Goal: Transaction & Acquisition: Purchase product/service

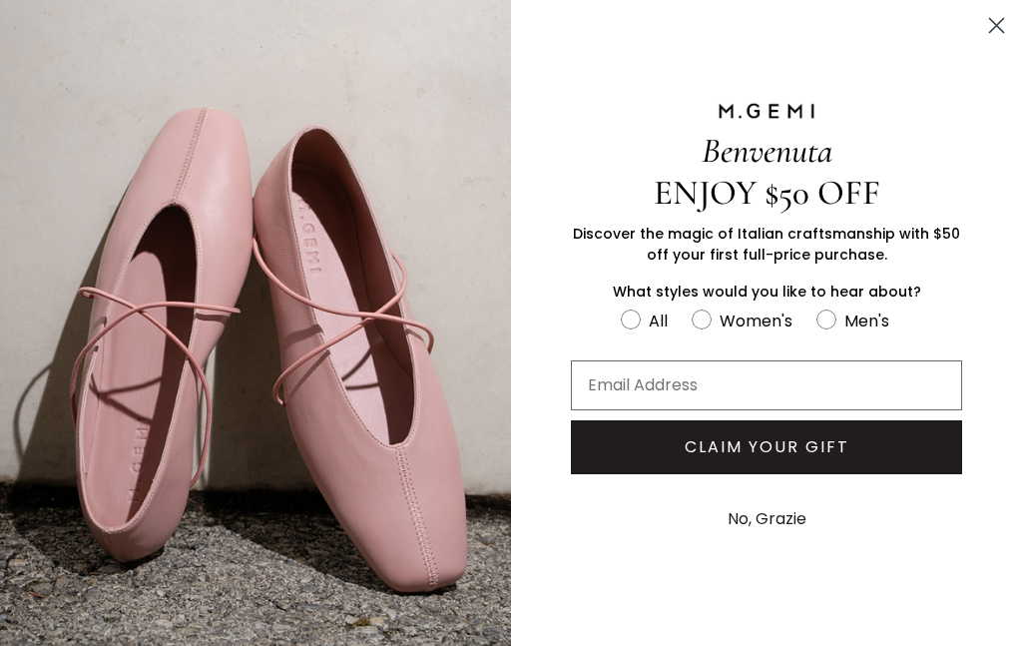
click at [700, 317] on circle "FULLSCREEN Form" at bounding box center [700, 319] width 19 height 19
click at [621, 307] on input "Women's" at bounding box center [620, 306] width 1 height 1
radio input "true"
click at [620, 384] on input "Email Address" at bounding box center [766, 385] width 391 height 50
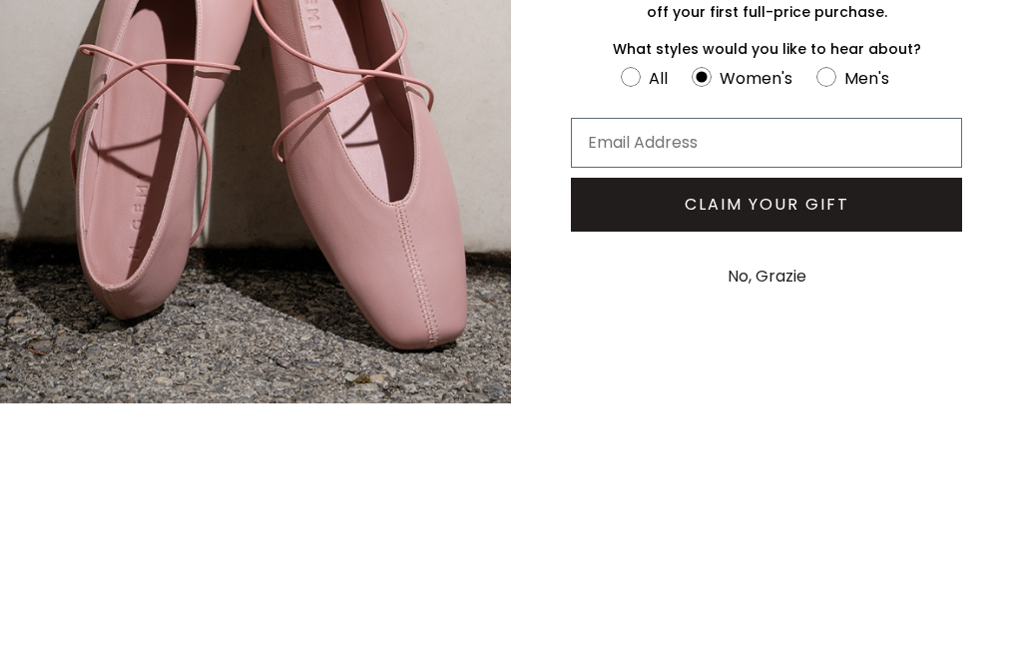
type input "[EMAIL_ADDRESS][DOMAIN_NAME]"
click at [792, 420] on button "CLAIM YOUR GIFT" at bounding box center [766, 447] width 391 height 54
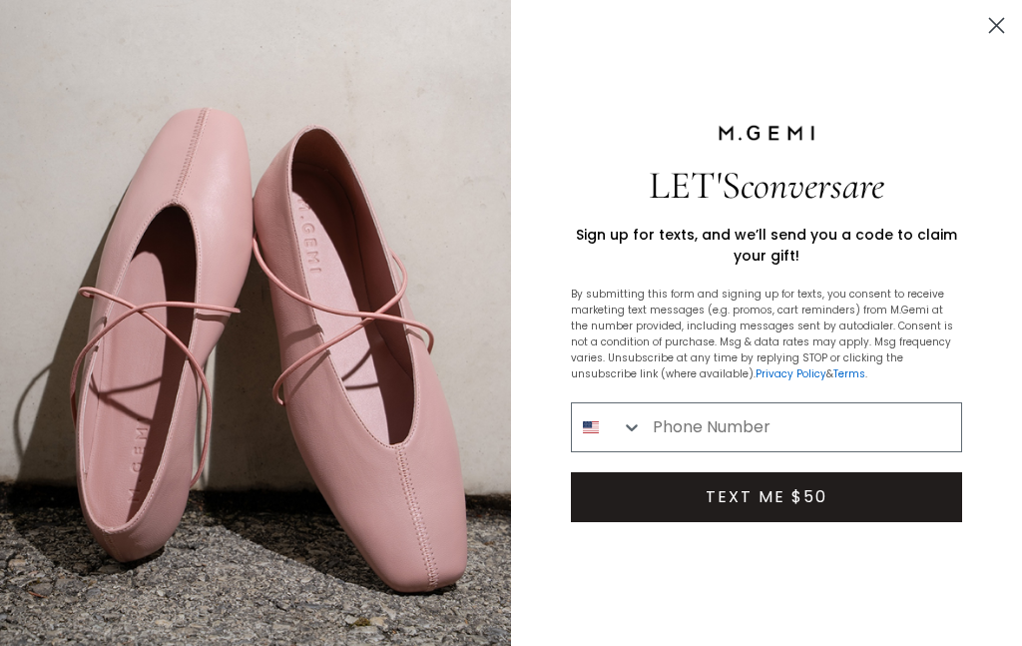
click at [682, 428] on input "Phone Number" at bounding box center [802, 427] width 318 height 48
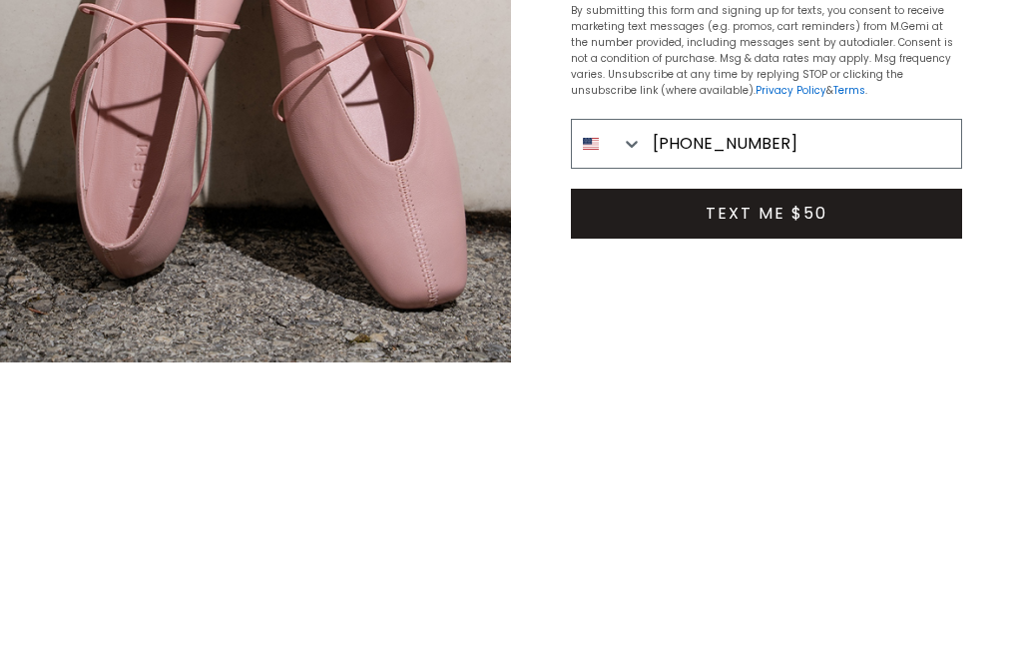
type input "[PHONE_NUMBER]"
click at [728, 472] on button "TEXT ME $50" at bounding box center [766, 497] width 391 height 50
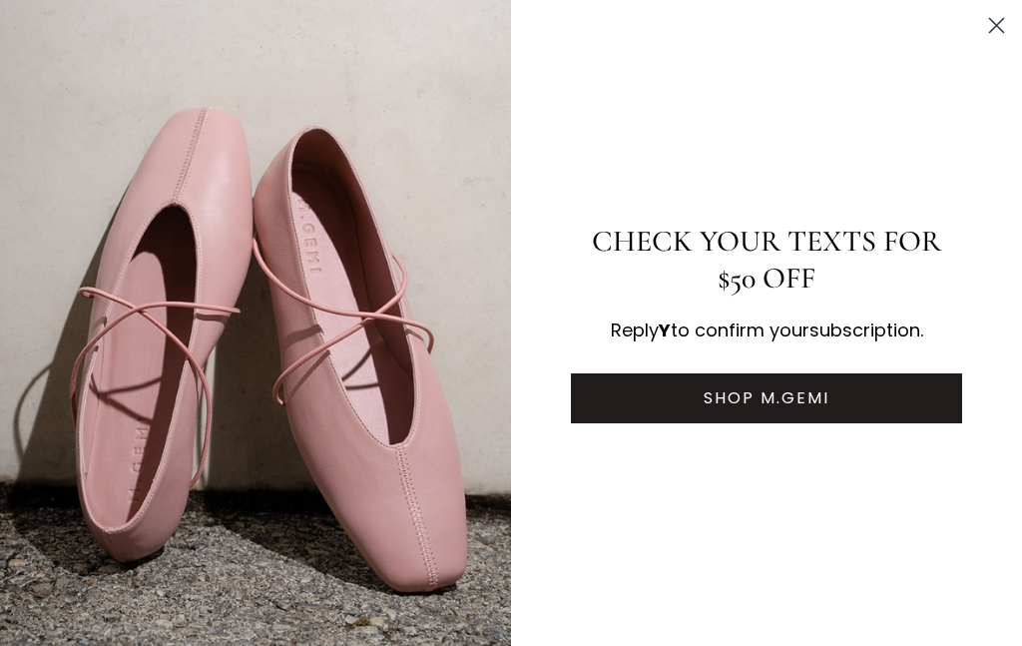
click at [759, 410] on button "SHOP M.GEMI" at bounding box center [766, 398] width 391 height 50
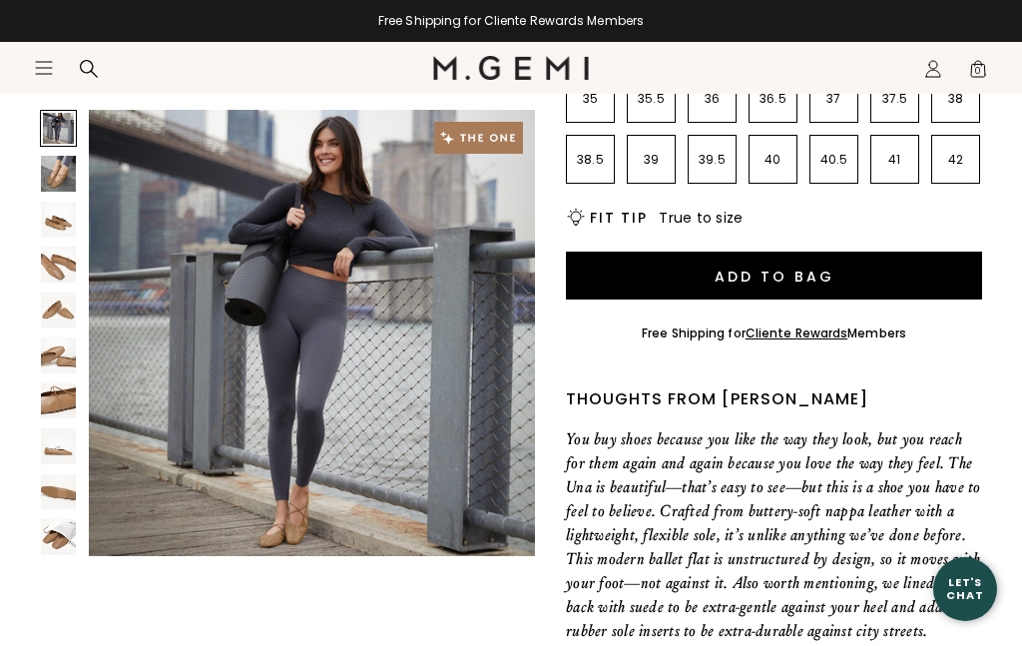
click at [732, 413] on button "SHOP M.GEMI" at bounding box center [766, 398] width 391 height 50
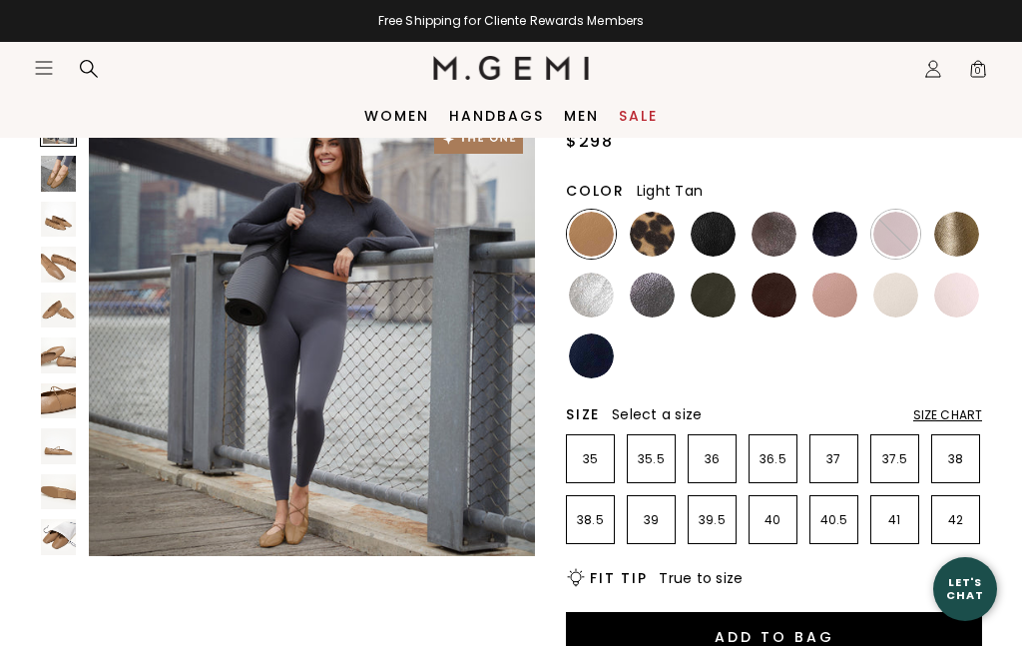
scroll to position [164, 0]
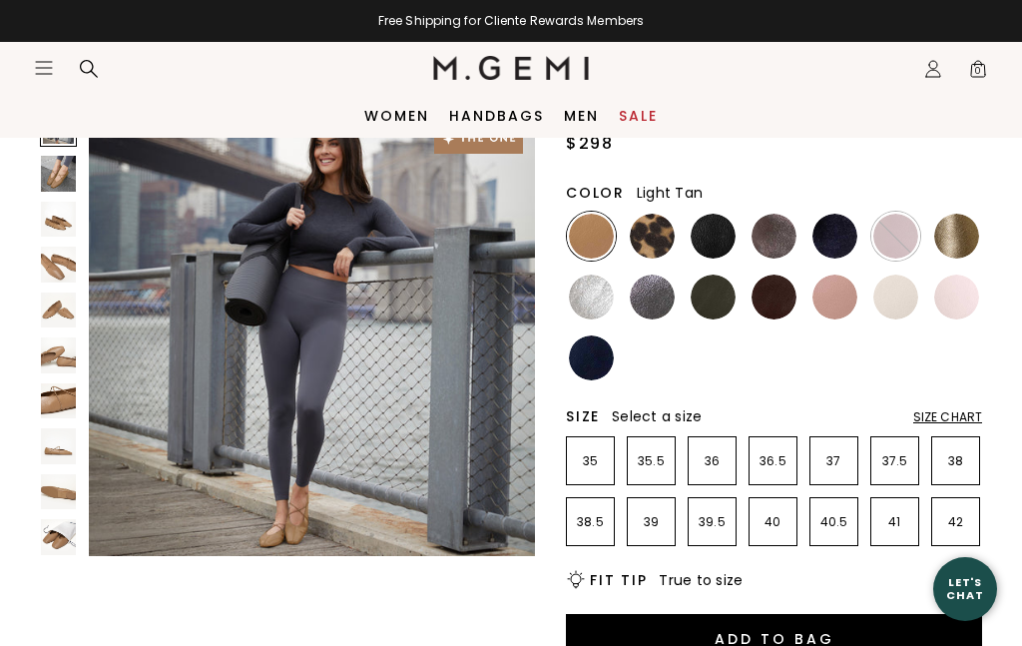
click at [599, 235] on img at bounding box center [591, 236] width 45 height 45
click at [592, 245] on img at bounding box center [591, 236] width 45 height 45
click at [662, 242] on img at bounding box center [652, 236] width 45 height 45
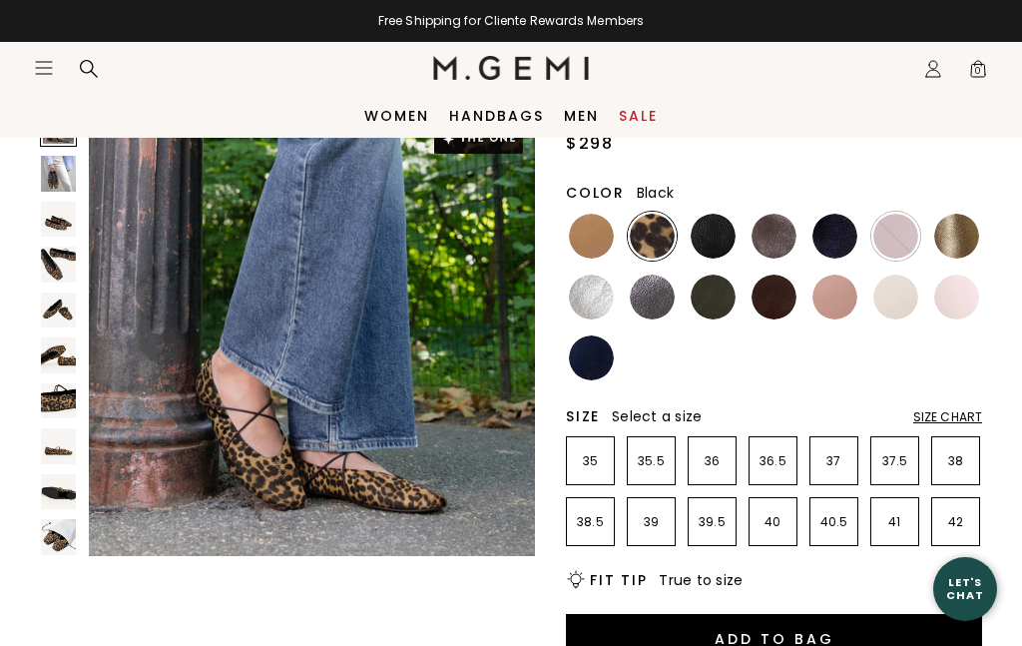
click at [716, 236] on img at bounding box center [712, 236] width 45 height 45
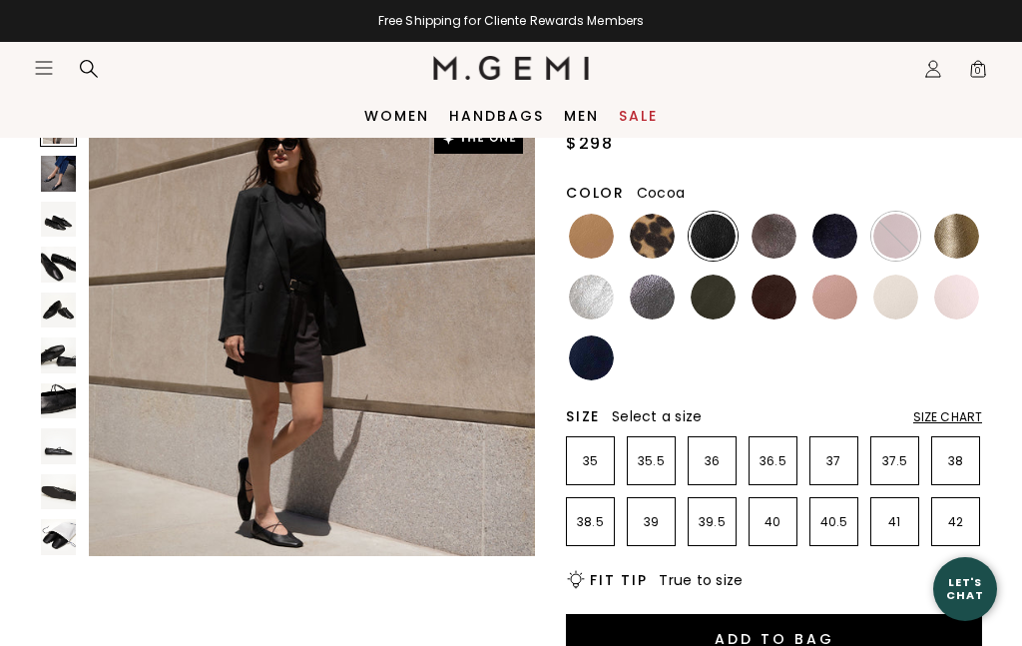
click at [765, 234] on img at bounding box center [773, 236] width 45 height 45
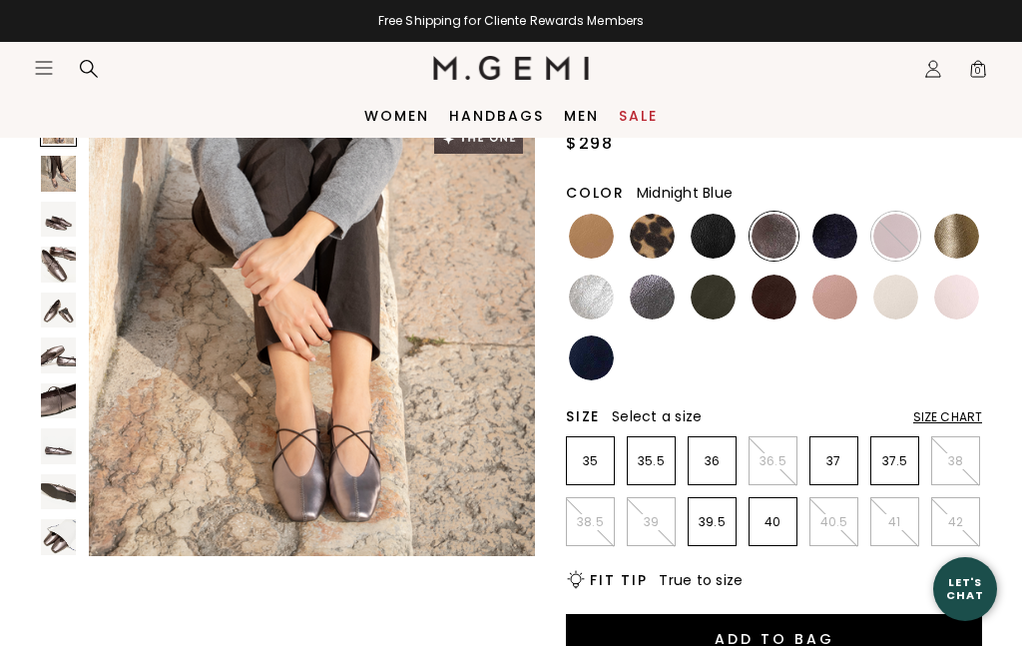
click at [827, 238] on img at bounding box center [834, 236] width 45 height 45
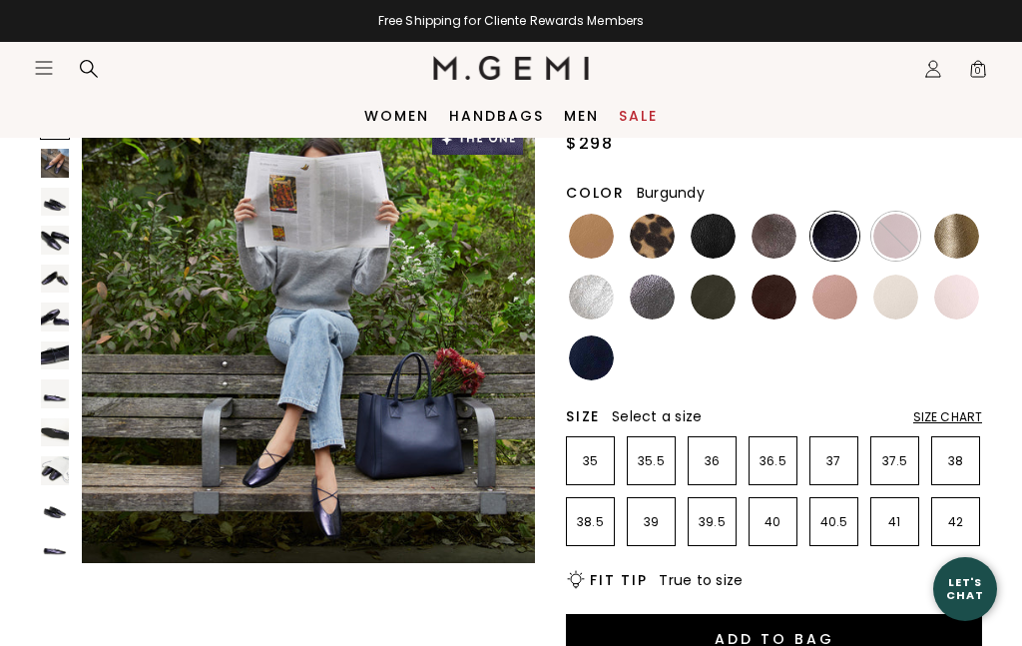
click at [902, 235] on img at bounding box center [895, 236] width 45 height 45
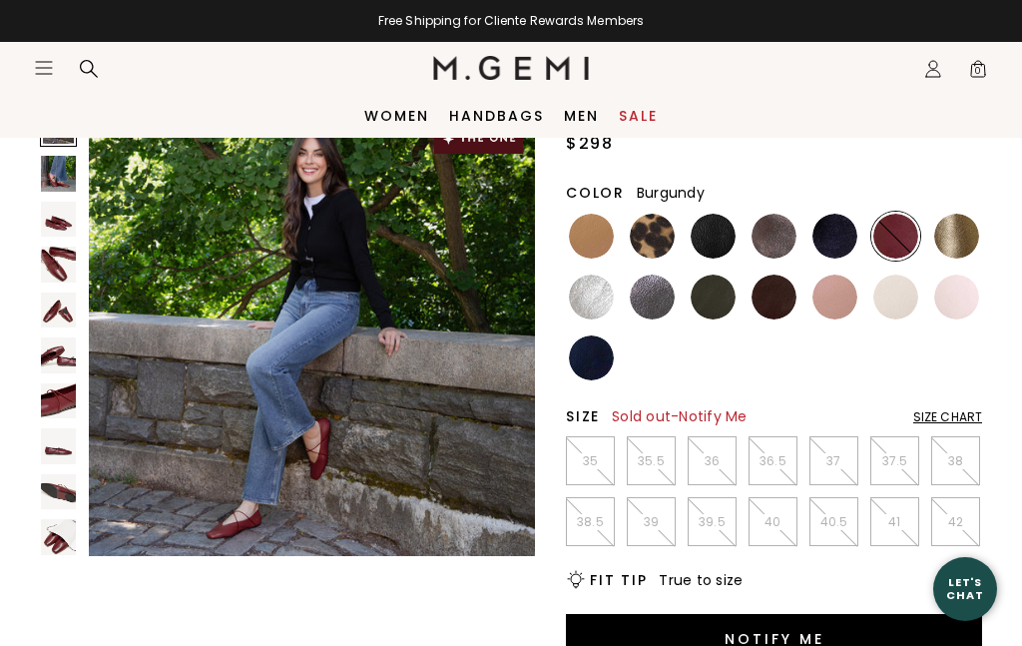
click at [959, 239] on div "Close dialog Still Looking? Unlock $50 Off Enjoy a gift from us on your first f…" at bounding box center [511, 323] width 1022 height 646
click at [958, 241] on img at bounding box center [956, 236] width 45 height 45
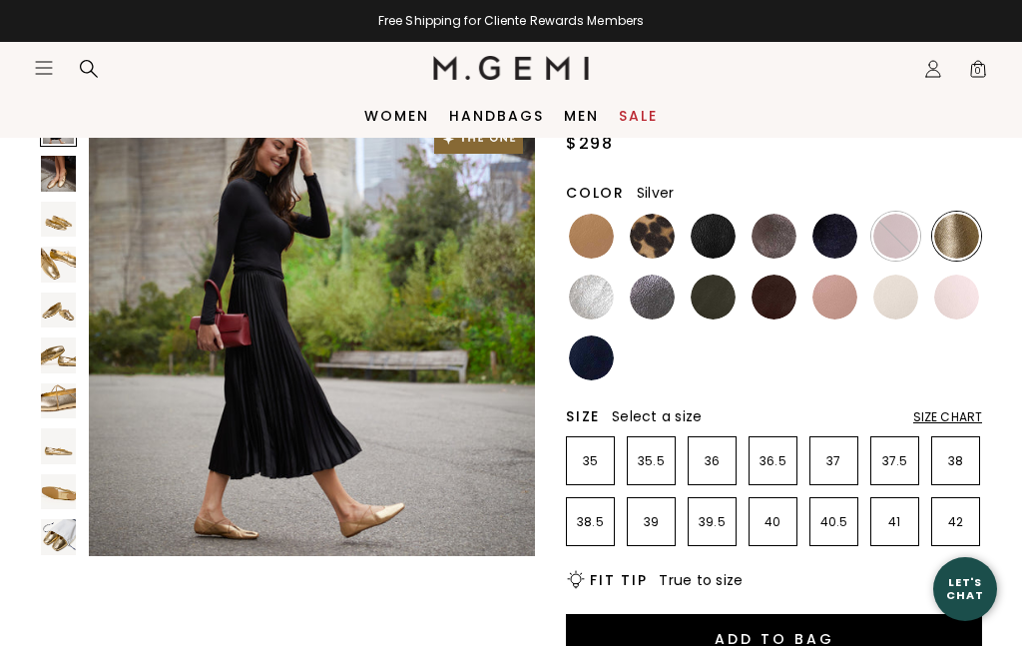
click at [602, 300] on img at bounding box center [591, 296] width 45 height 45
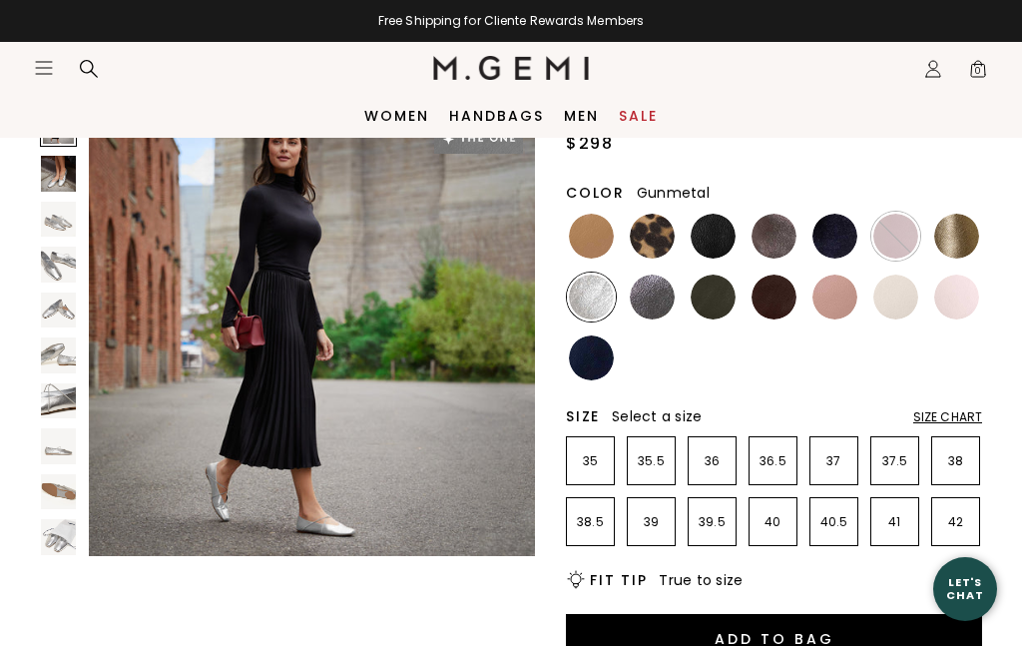
click at [664, 300] on img at bounding box center [652, 296] width 45 height 45
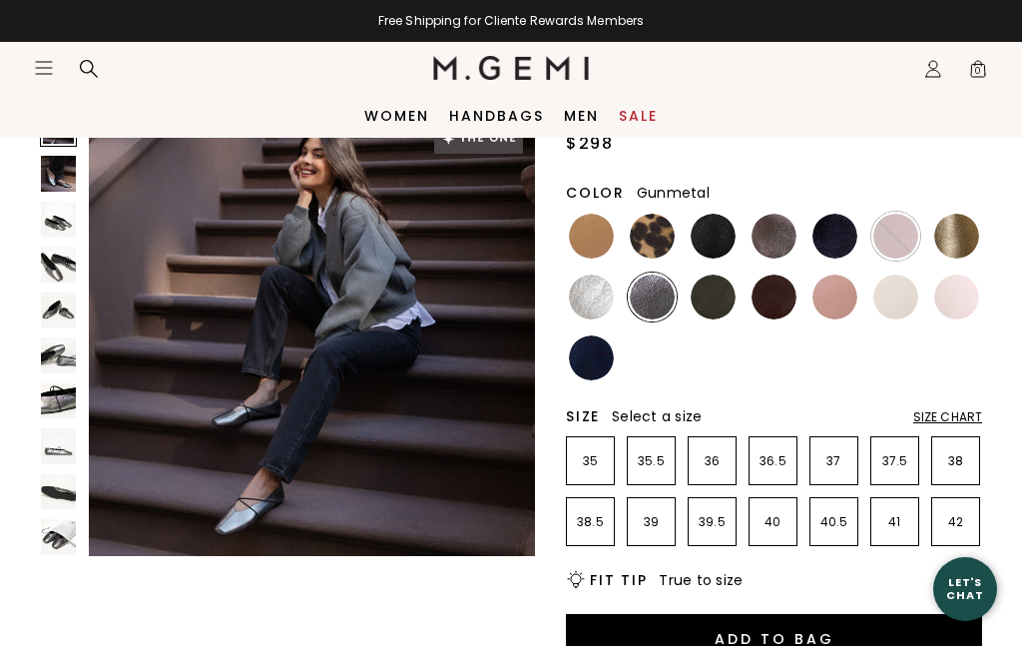
click at [712, 296] on img at bounding box center [712, 296] width 45 height 45
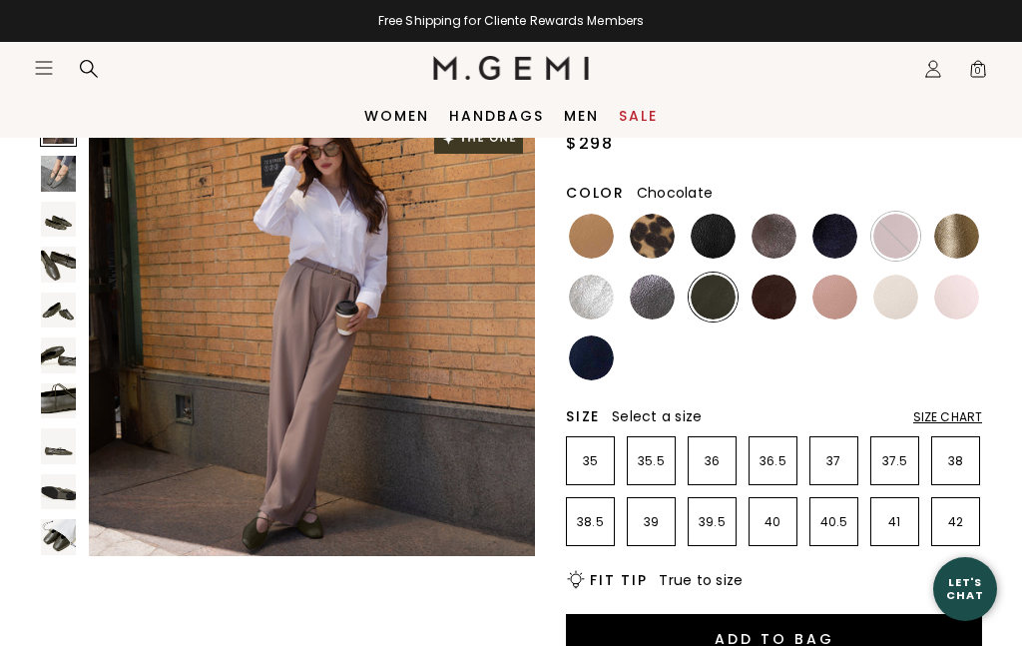
click at [772, 295] on img at bounding box center [773, 296] width 45 height 45
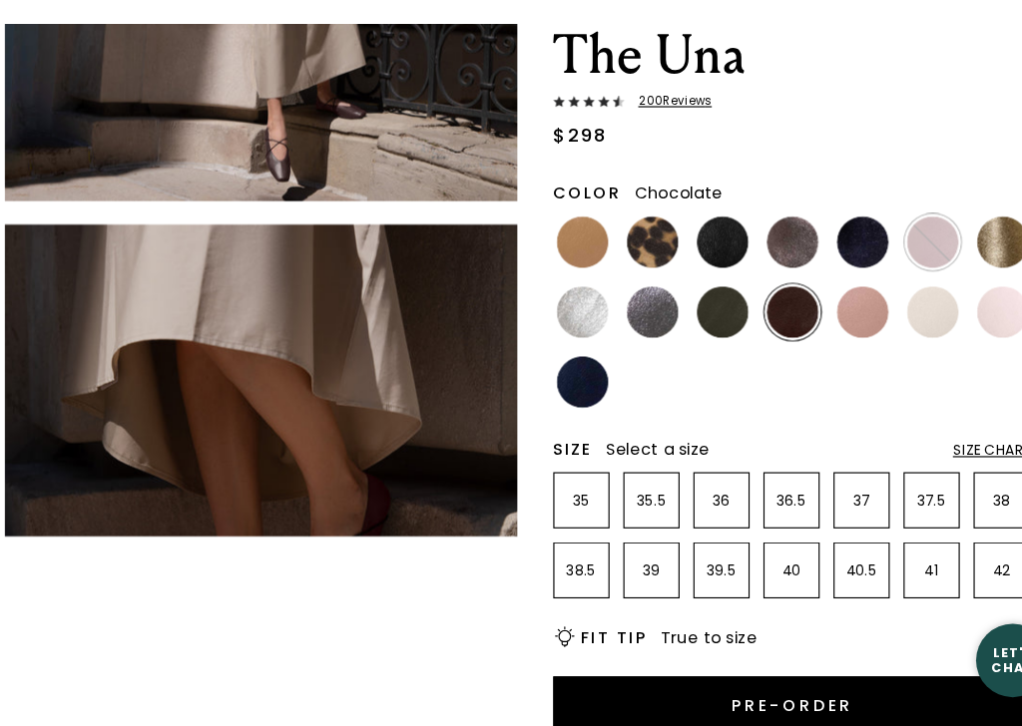
scroll to position [95, 0]
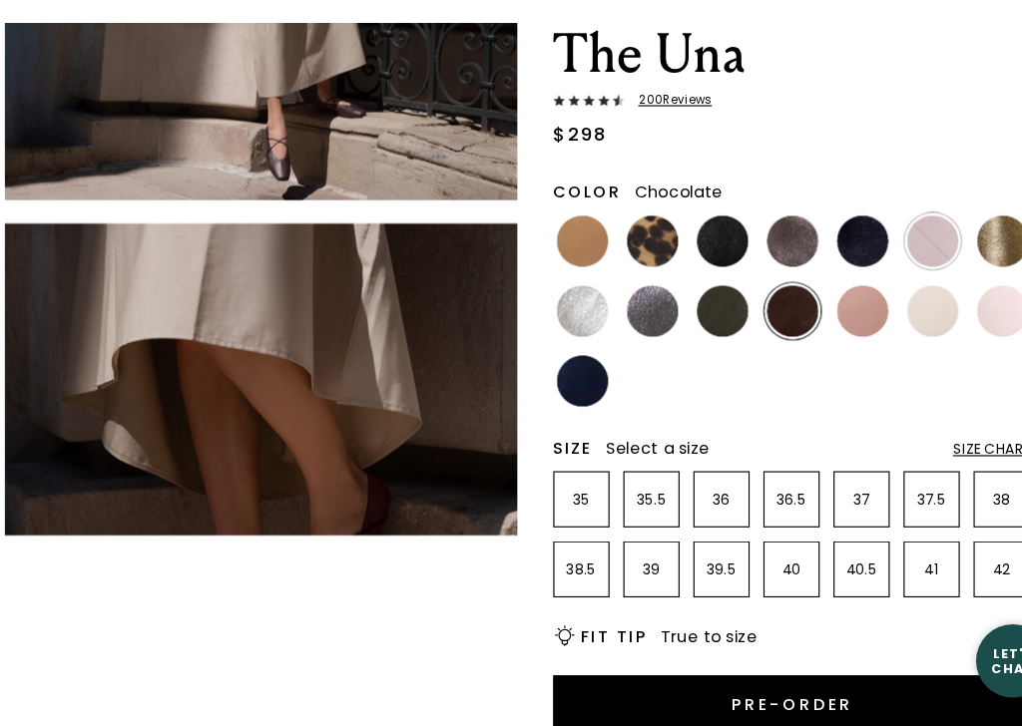
click at [812, 343] on img at bounding box center [834, 365] width 45 height 45
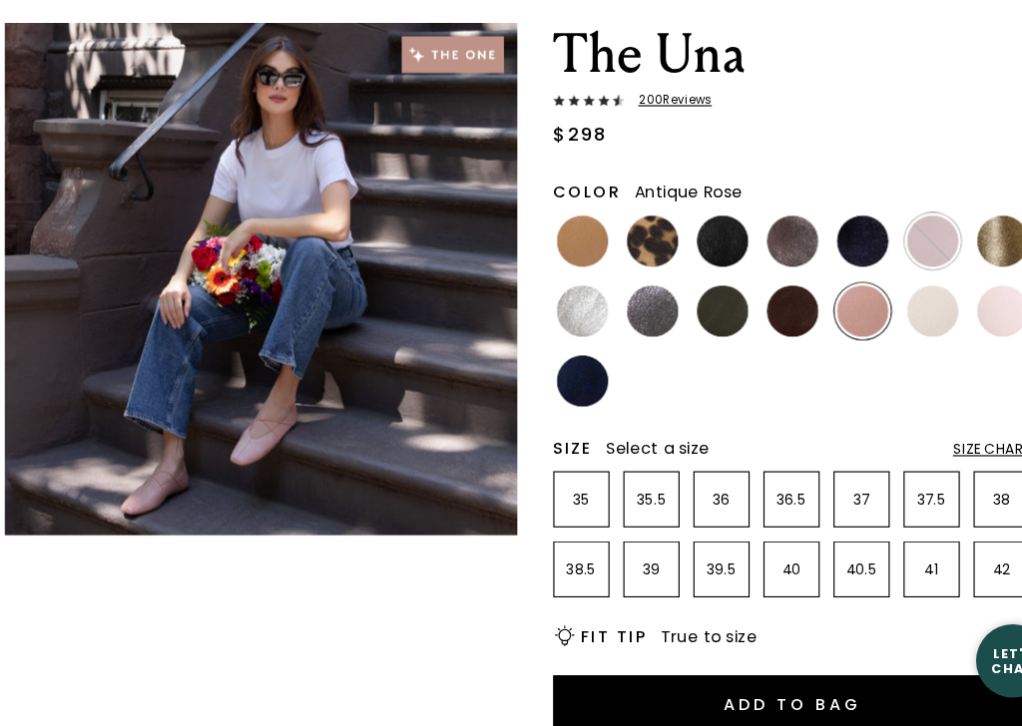
click at [873, 343] on img at bounding box center [895, 365] width 45 height 45
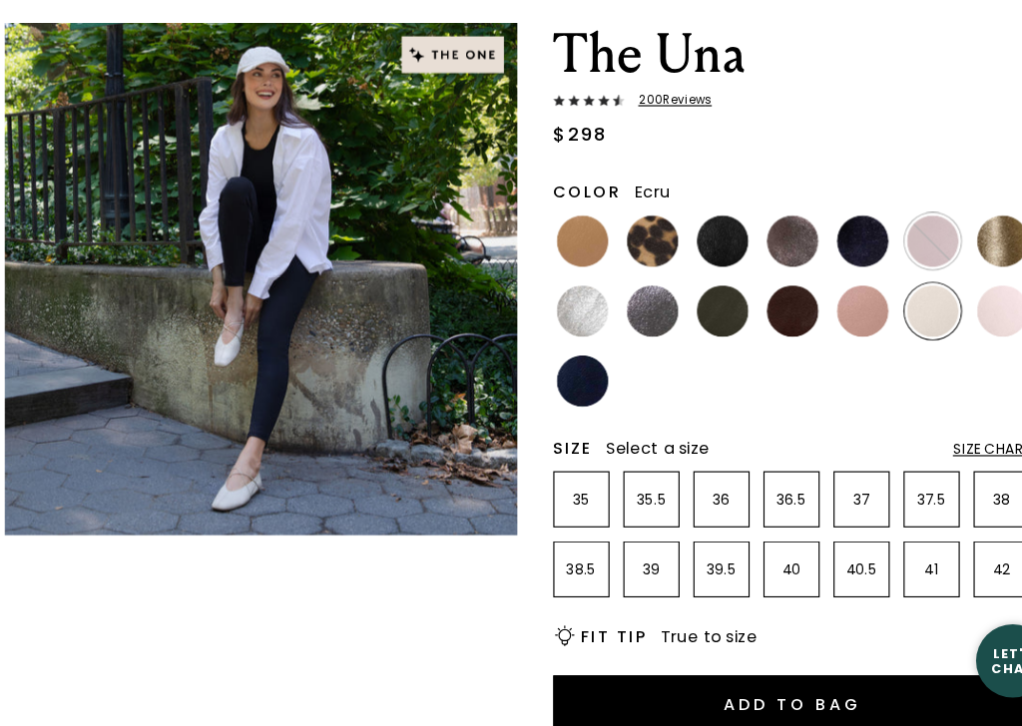
click at [934, 343] on img at bounding box center [956, 365] width 45 height 45
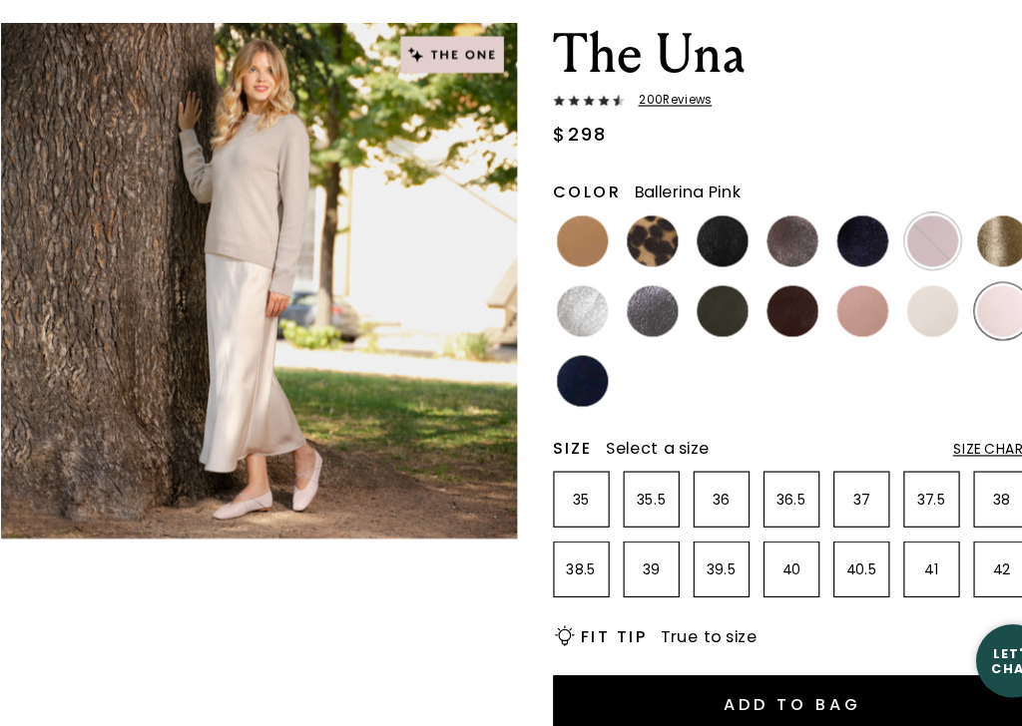
click at [569, 404] on img at bounding box center [591, 426] width 45 height 45
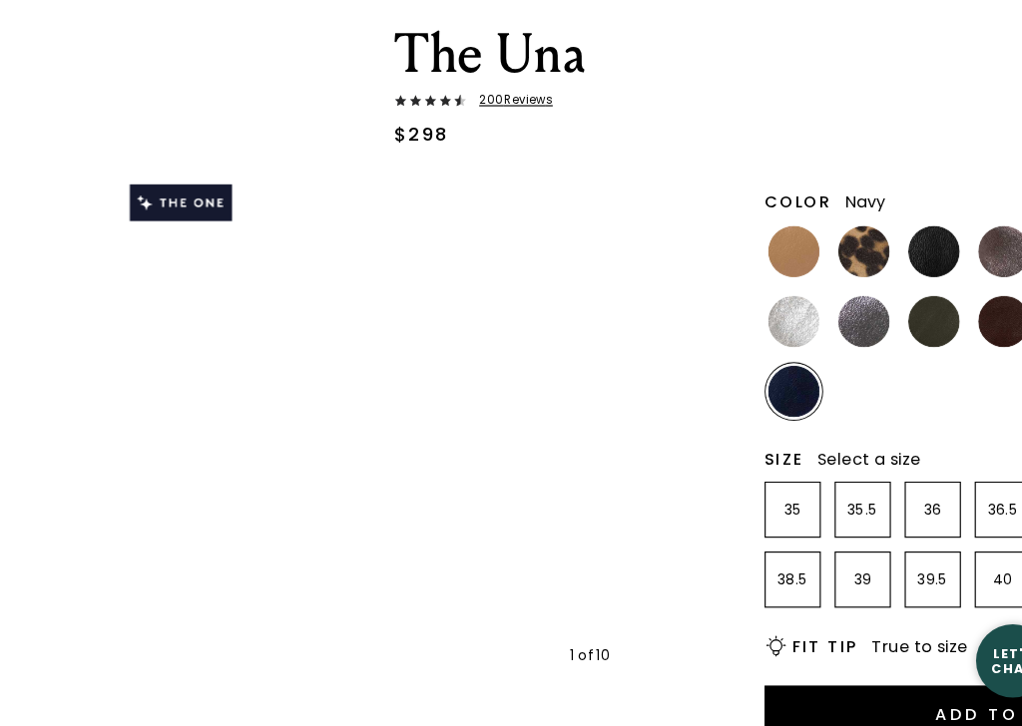
scroll to position [95, 0]
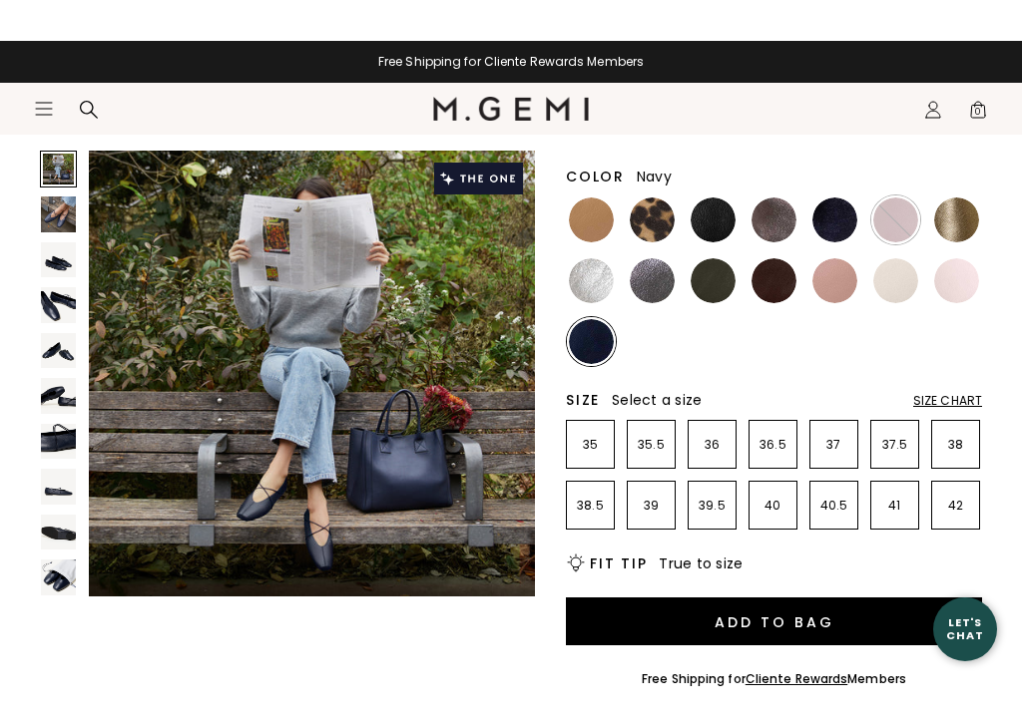
scroll to position [227, 0]
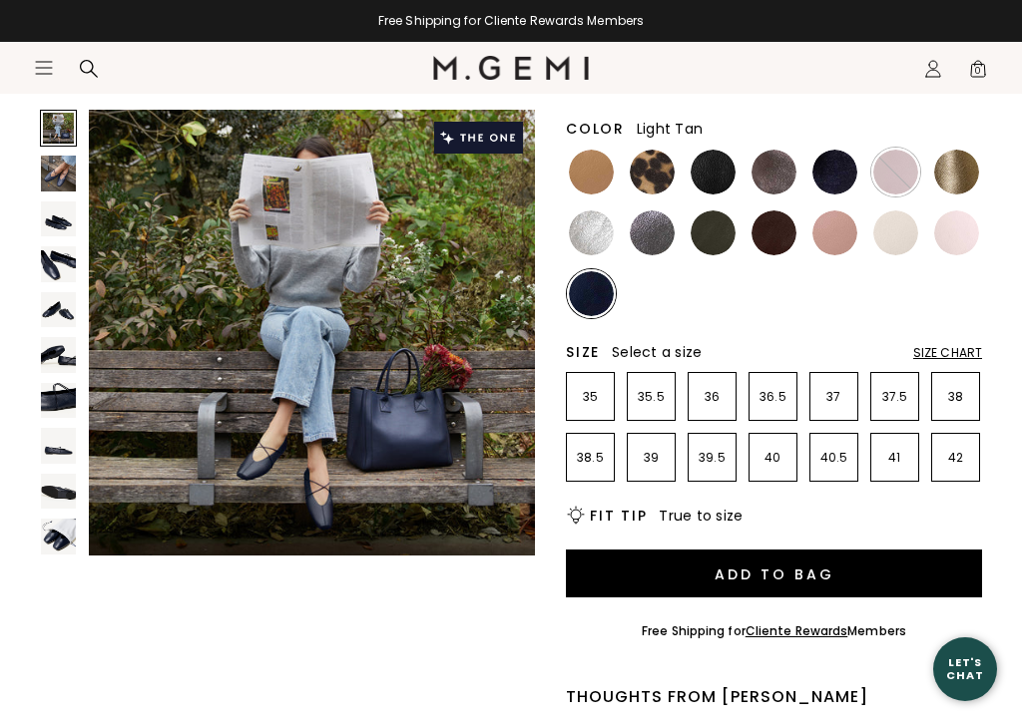
click at [597, 166] on img at bounding box center [591, 172] width 45 height 45
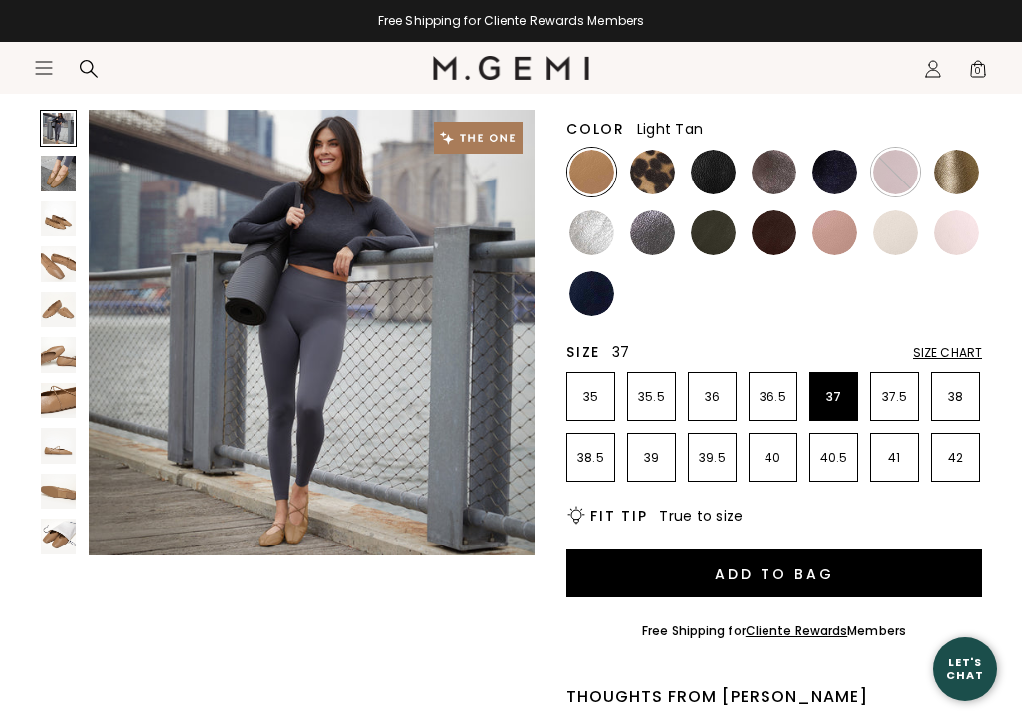
click at [845, 396] on p "37" at bounding box center [833, 397] width 47 height 16
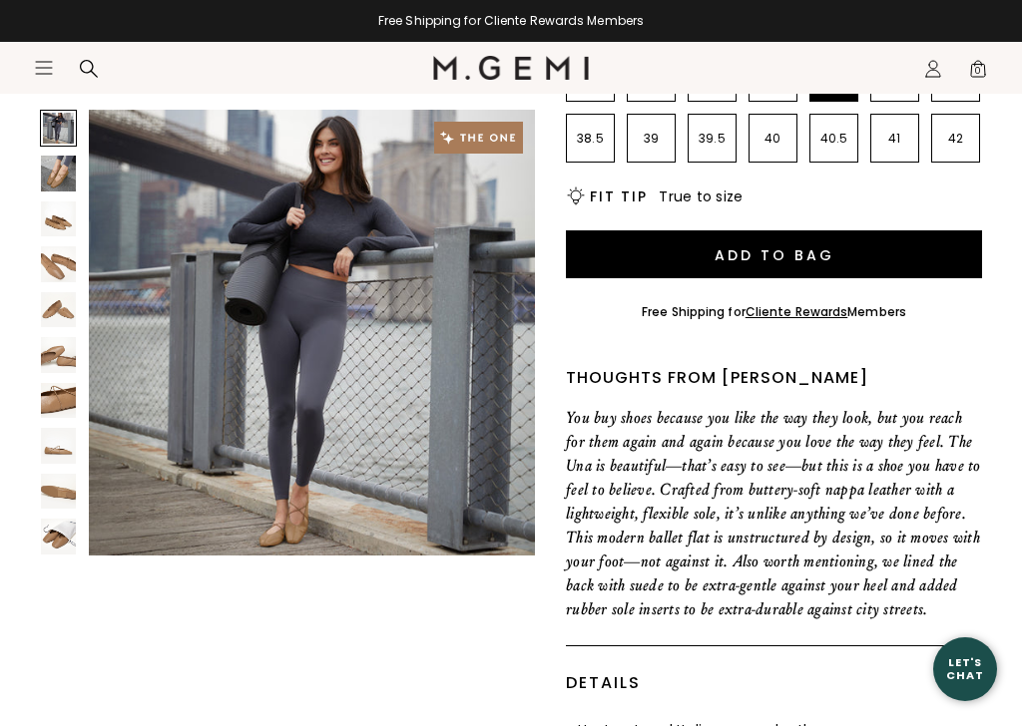
scroll to position [548, 0]
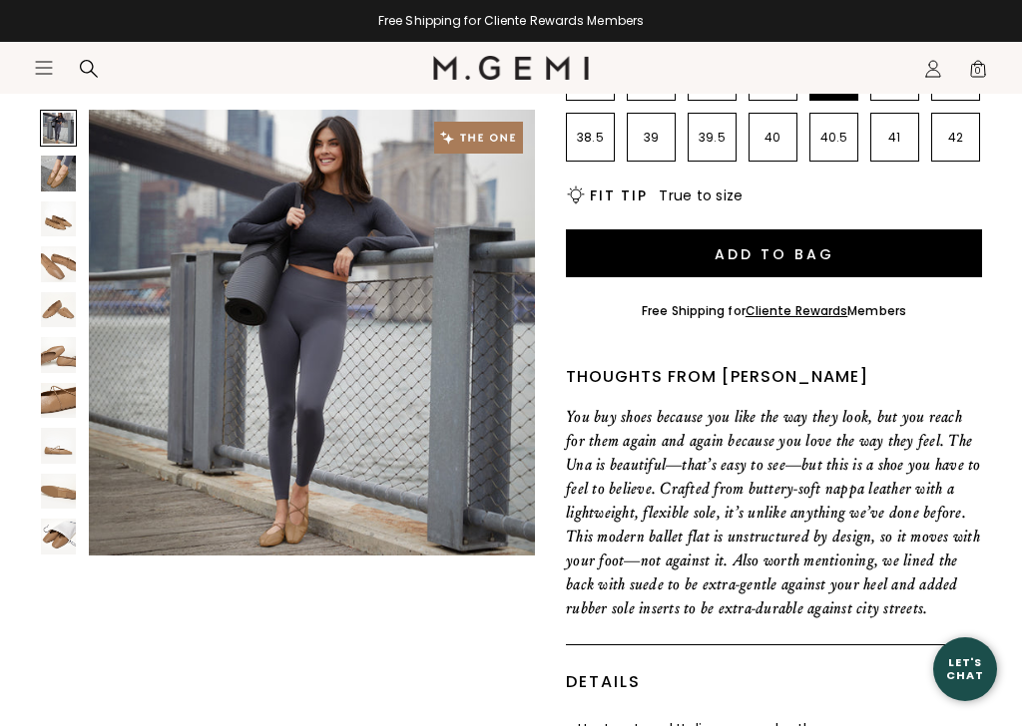
click at [796, 261] on button "Add to Bag" at bounding box center [774, 253] width 416 height 48
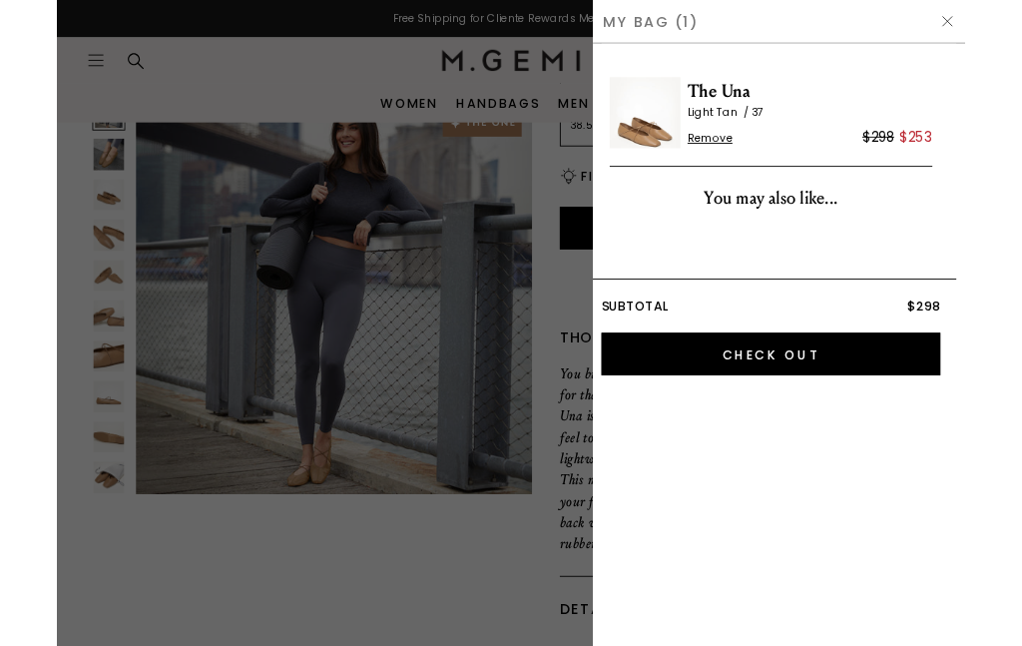
scroll to position [0, 0]
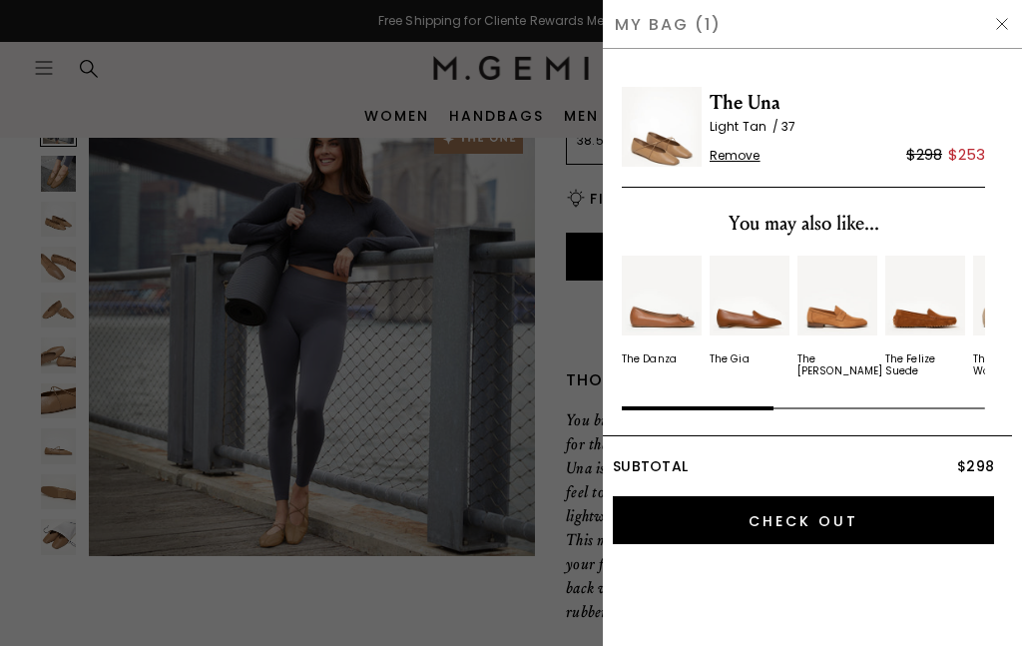
click at [857, 520] on input "Check Out" at bounding box center [803, 520] width 381 height 48
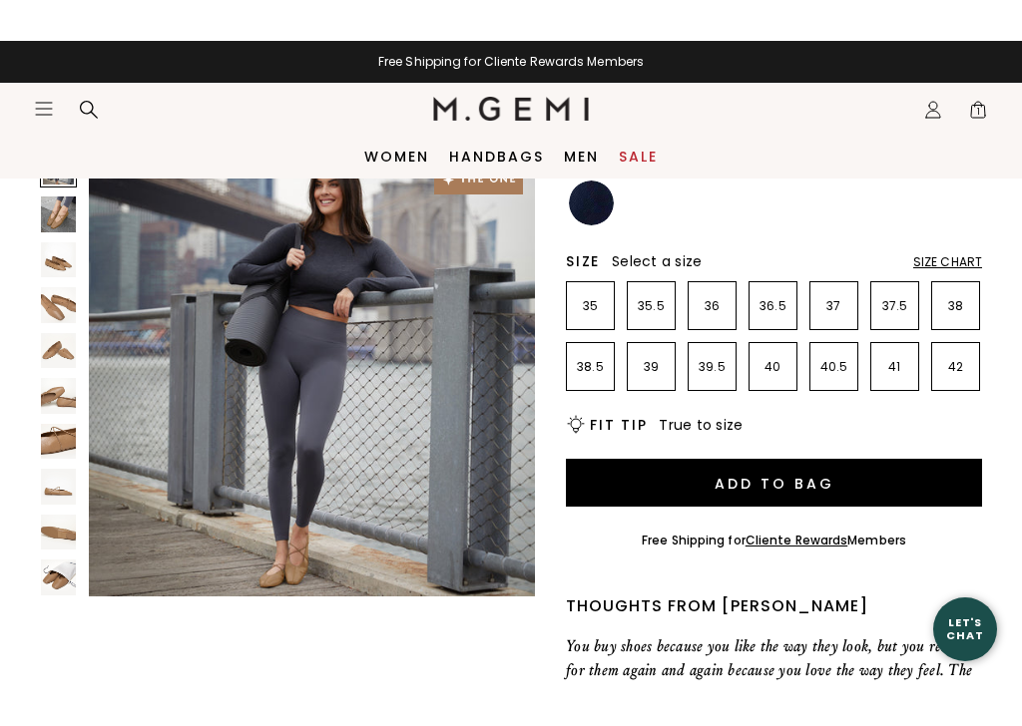
scroll to position [364, 0]
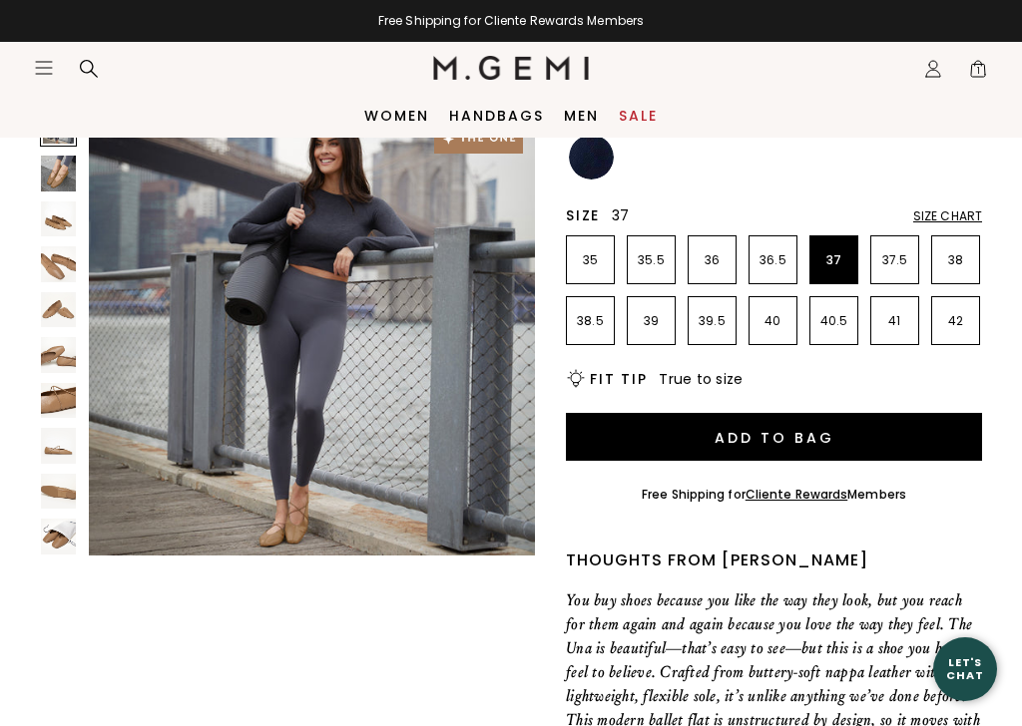
click at [833, 257] on p "37" at bounding box center [833, 260] width 47 height 16
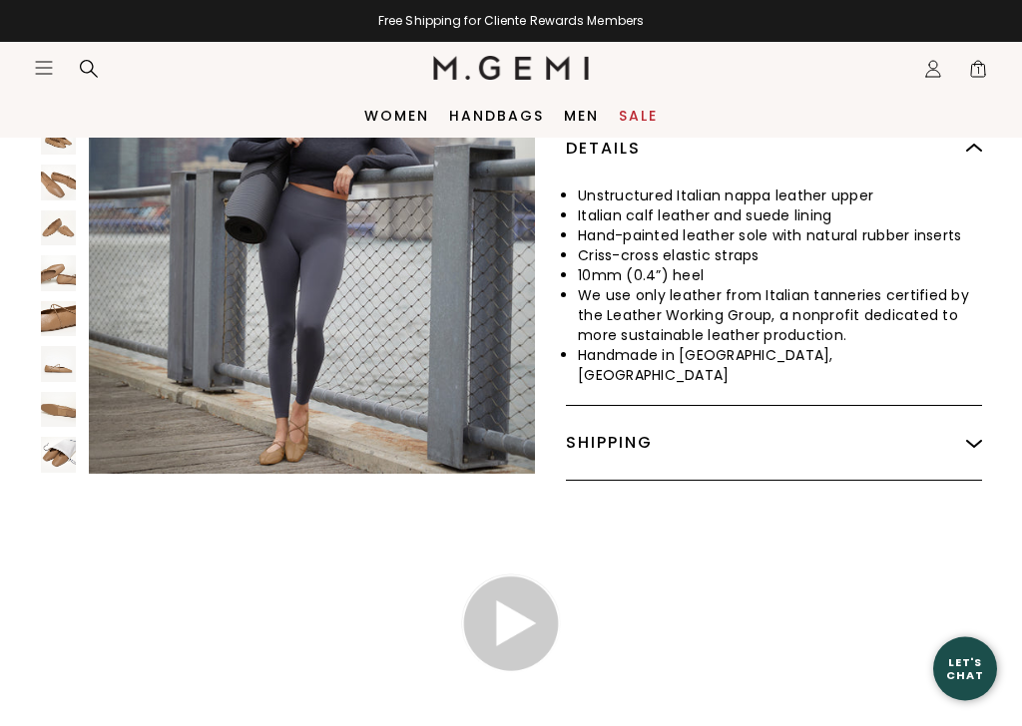
scroll to position [1082, 0]
click at [987, 67] on span "1" at bounding box center [978, 73] width 20 height 20
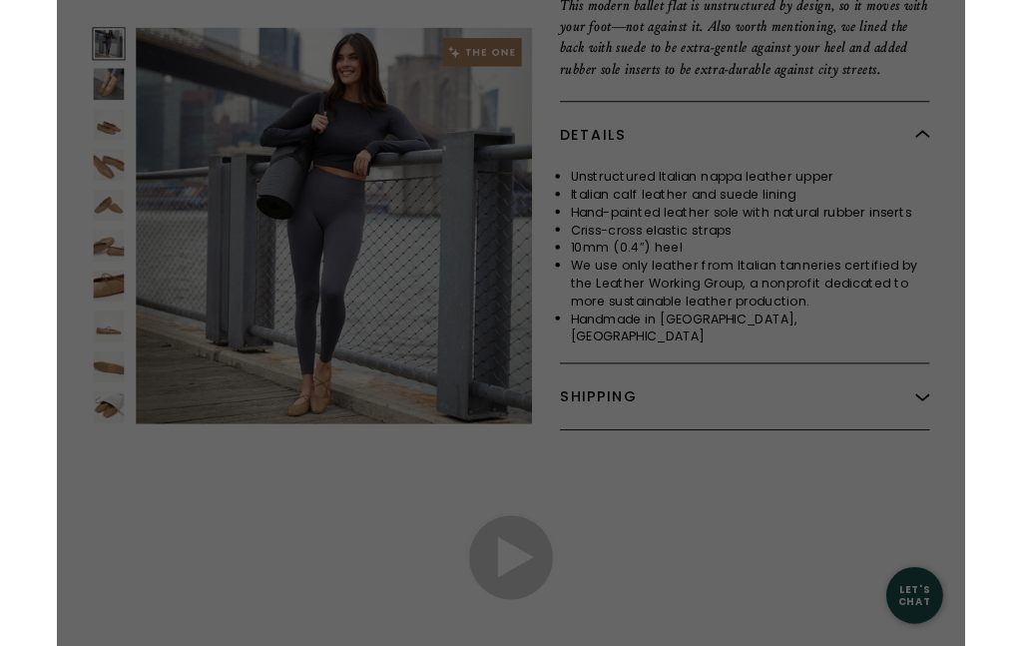
scroll to position [0, 0]
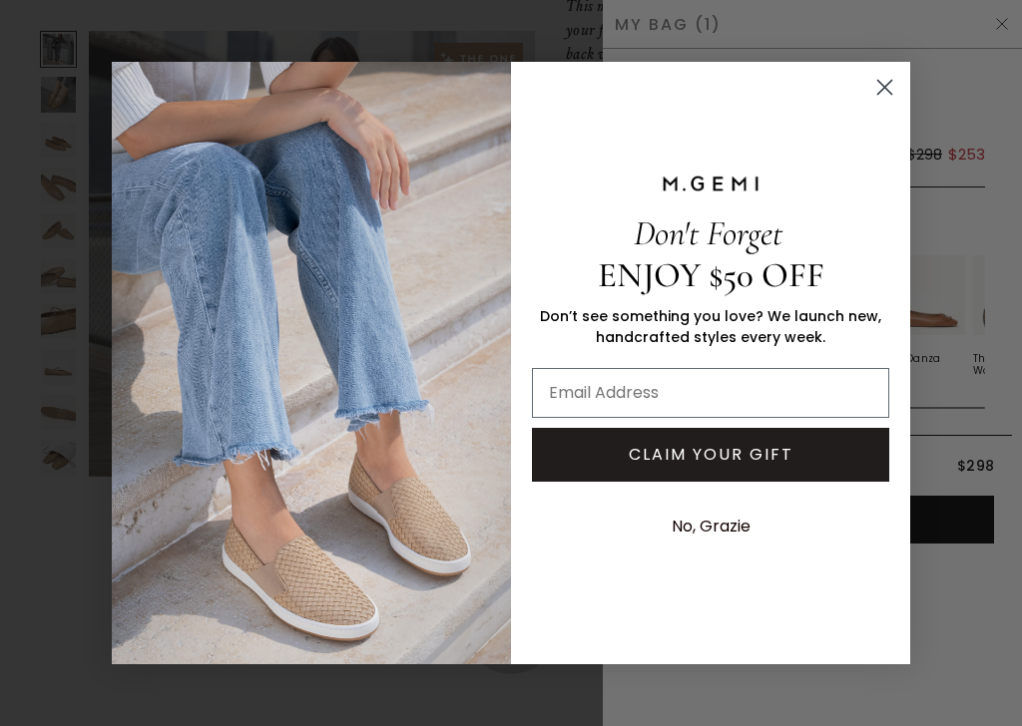
click at [897, 84] on circle "Close dialog" at bounding box center [884, 87] width 33 height 33
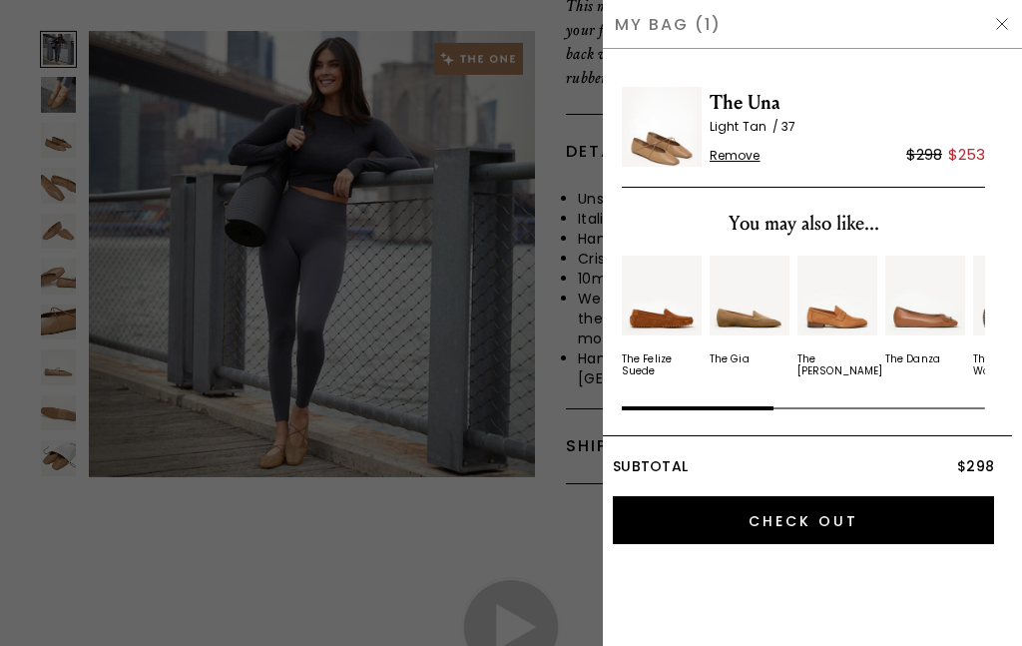
click at [1012, 15] on div "My Bag (1)" at bounding box center [812, 24] width 419 height 49
click at [1011, 10] on div "My Bag (1)" at bounding box center [812, 24] width 419 height 49
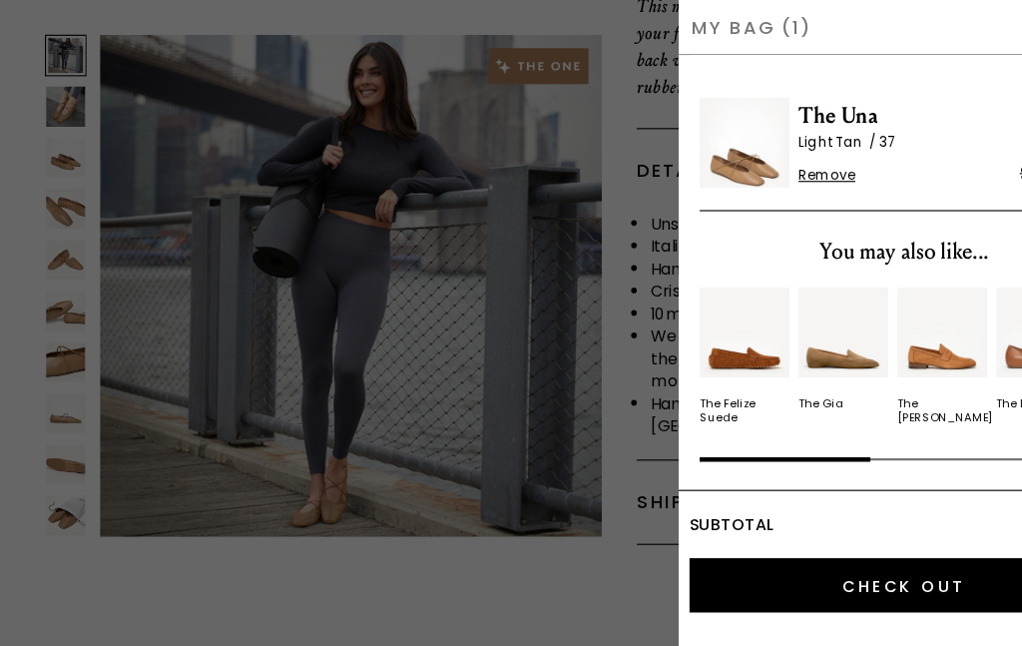
click at [741, 522] on input "Check Out" at bounding box center [803, 520] width 381 height 48
